Goal: Entertainment & Leisure: Consume media (video, audio)

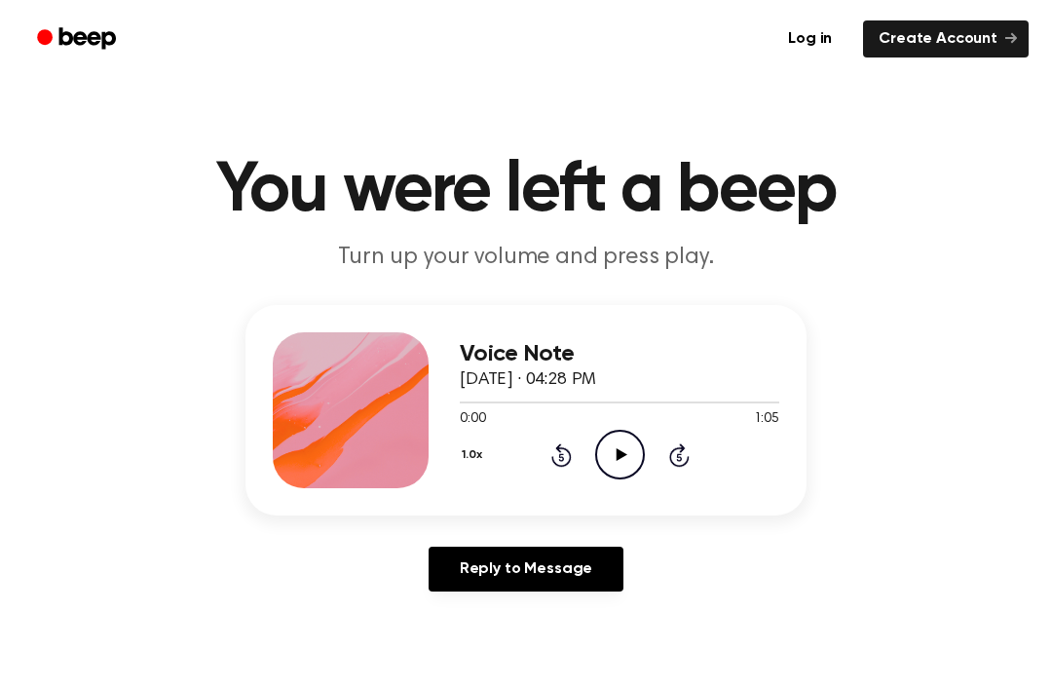
click at [615, 465] on icon "Play Audio" at bounding box center [620, 455] width 50 height 50
click at [603, 482] on div "Voice Note [DATE] · 04:28 PM 0:52 1:05 Your browser does not support the [objec…" at bounding box center [619, 410] width 319 height 156
click at [629, 448] on icon "Pause Audio" at bounding box center [620, 455] width 50 height 50
click at [631, 460] on icon "Play Audio" at bounding box center [620, 455] width 50 height 50
click at [643, 473] on icon "Pause Audio" at bounding box center [620, 455] width 50 height 50
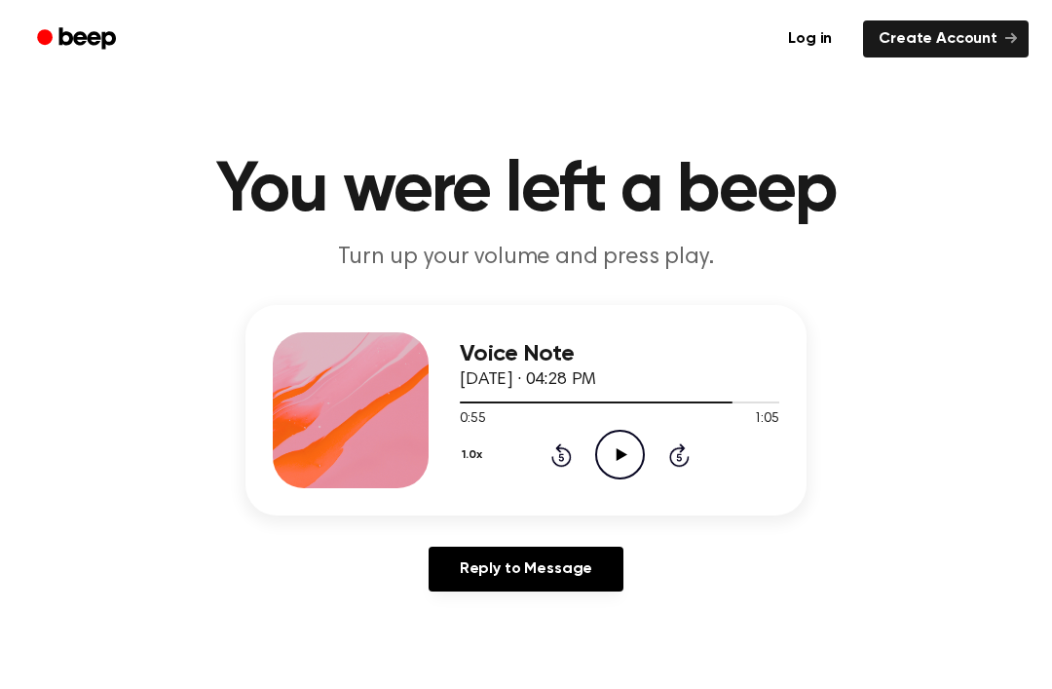
click at [642, 473] on icon "Play Audio" at bounding box center [620, 455] width 50 height 50
click at [622, 466] on icon "Pause Audio" at bounding box center [620, 455] width 50 height 50
click at [622, 470] on icon "Play Audio" at bounding box center [620, 455] width 50 height 50
click at [624, 442] on icon "Play Audio" at bounding box center [620, 455] width 50 height 50
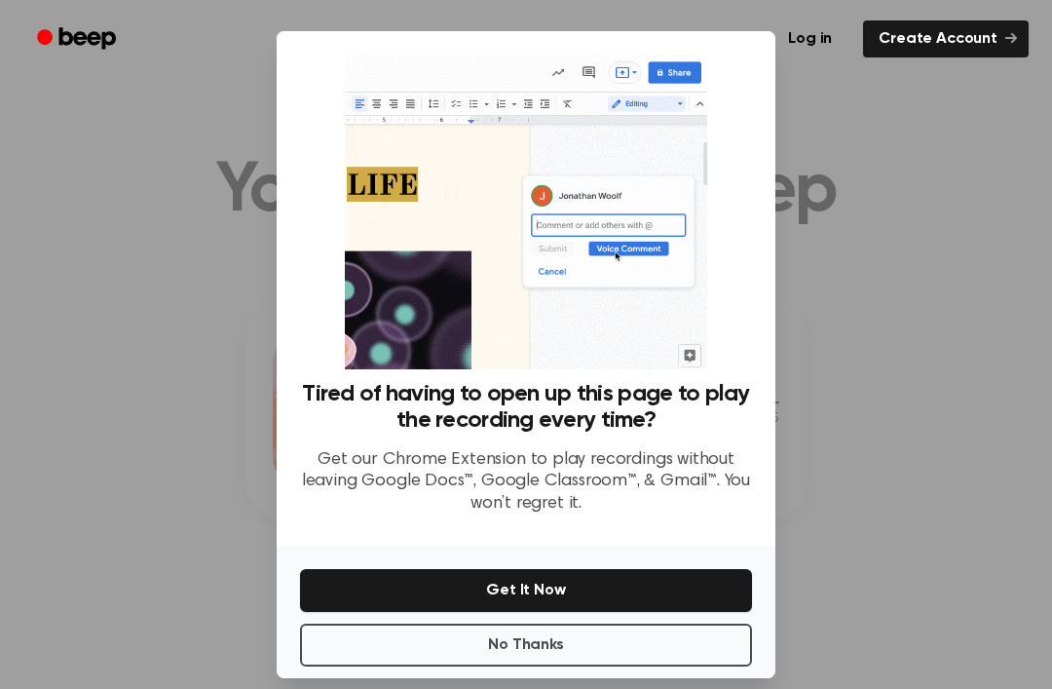
click at [875, 361] on div at bounding box center [526, 344] width 1052 height 689
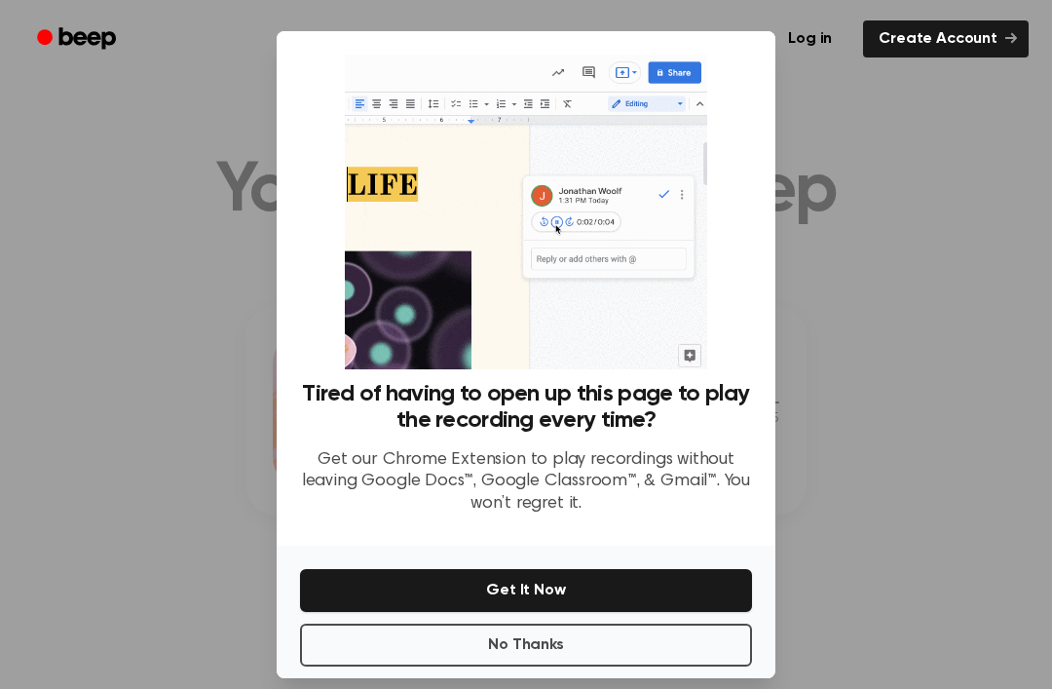
click at [705, 657] on button "No Thanks" at bounding box center [526, 644] width 452 height 43
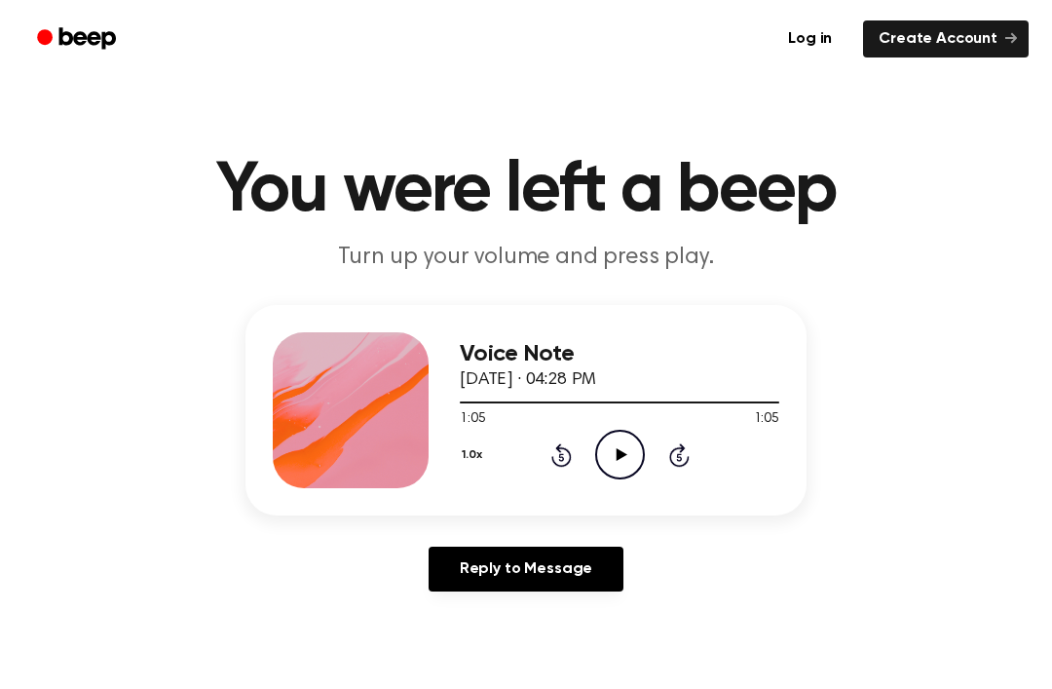
click at [625, 427] on div "1:05 1:05" at bounding box center [619, 419] width 319 height 20
click at [632, 447] on icon "Play Audio" at bounding box center [620, 455] width 50 height 50
